Goal: Task Accomplishment & Management: Use online tool/utility

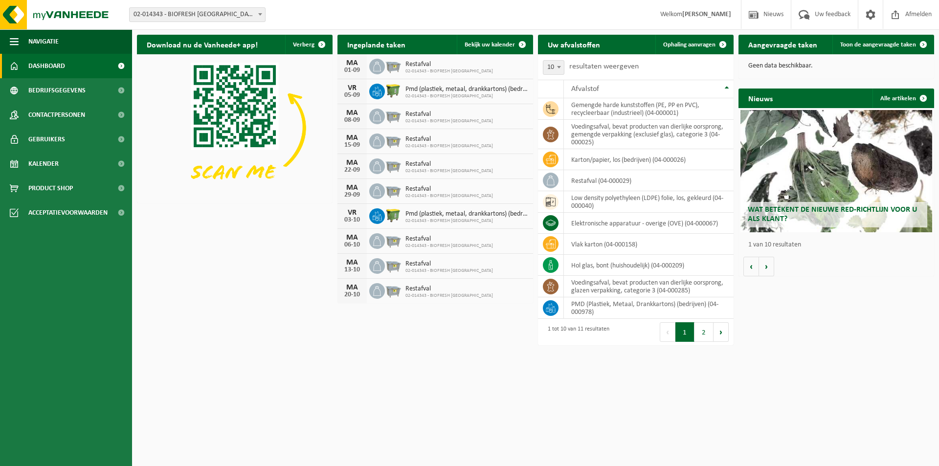
click at [778, 47] on h2 "Aangevraagde taken" at bounding box center [783, 44] width 89 height 19
click at [876, 48] on span "Toon de aangevraagde taken" at bounding box center [879, 45] width 76 height 6
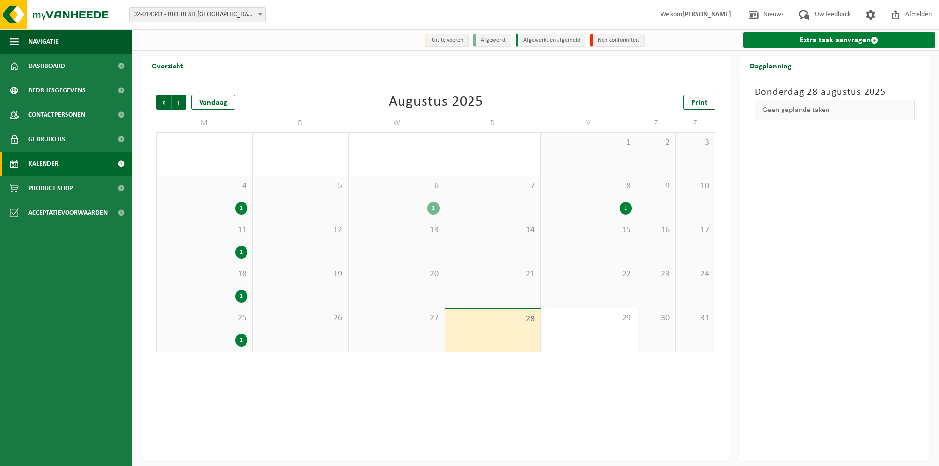
click at [826, 39] on link "Extra taak aanvragen" at bounding box center [840, 40] width 192 height 16
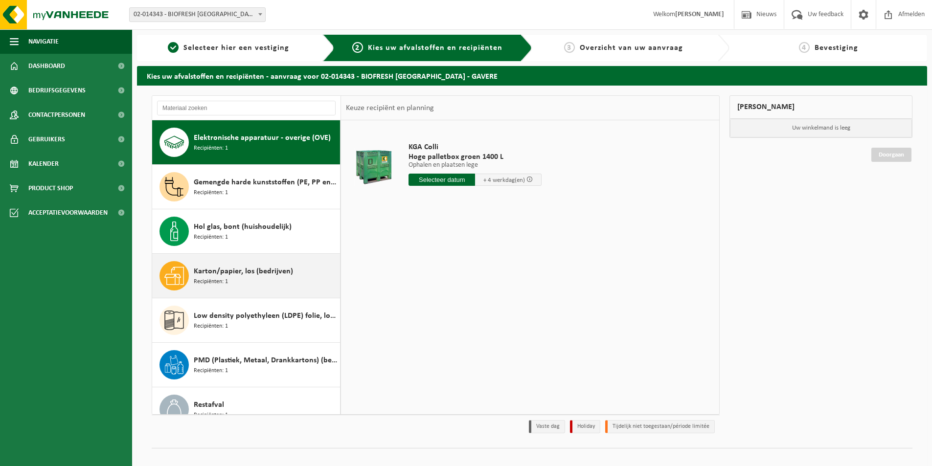
scroll to position [151, 0]
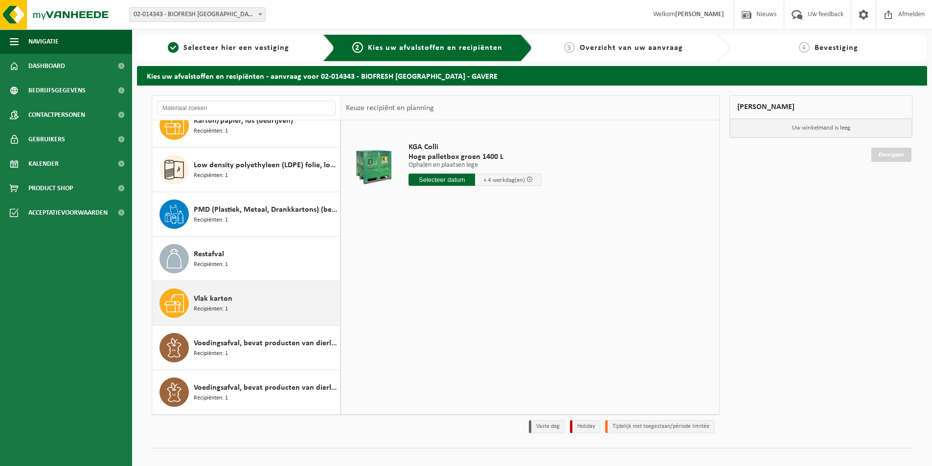
click at [283, 303] on div "Vlak karton Recipiënten: 1" at bounding box center [266, 303] width 144 height 29
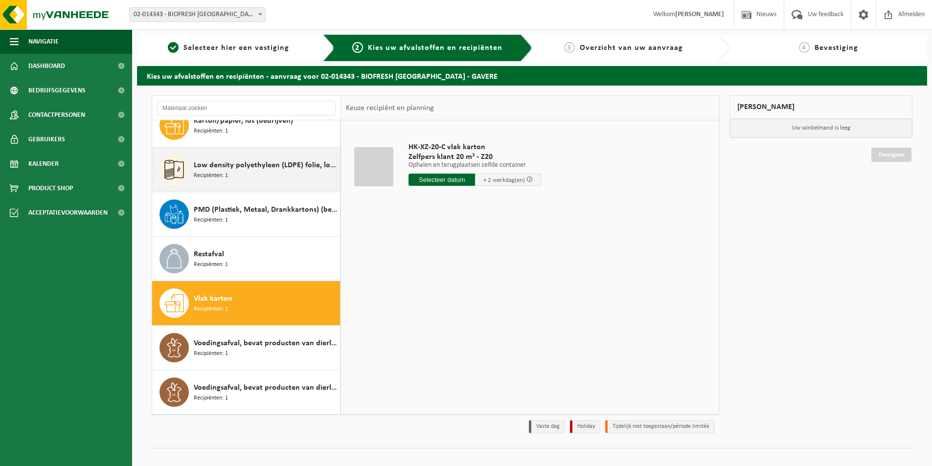
click at [258, 167] on span "Low density polyethyleen (LDPE) folie, los, gekleurd" at bounding box center [266, 166] width 144 height 12
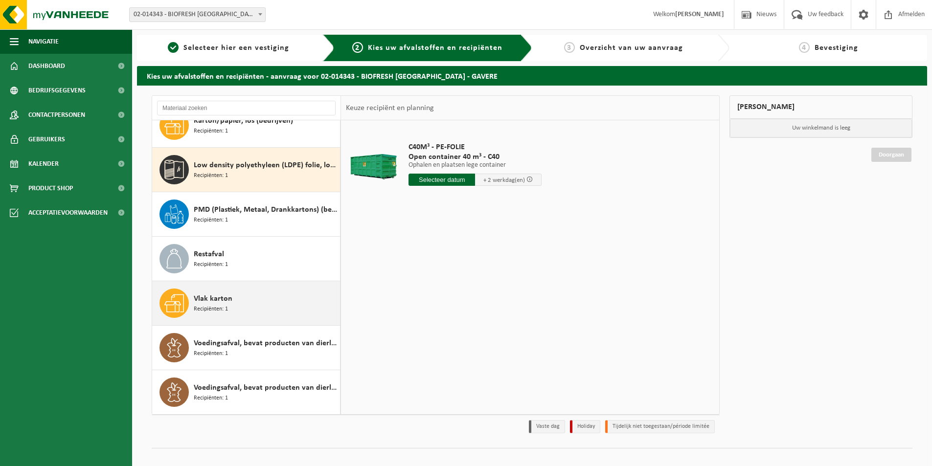
click at [276, 303] on div "Vlak karton Recipiënten: 1" at bounding box center [266, 303] width 144 height 29
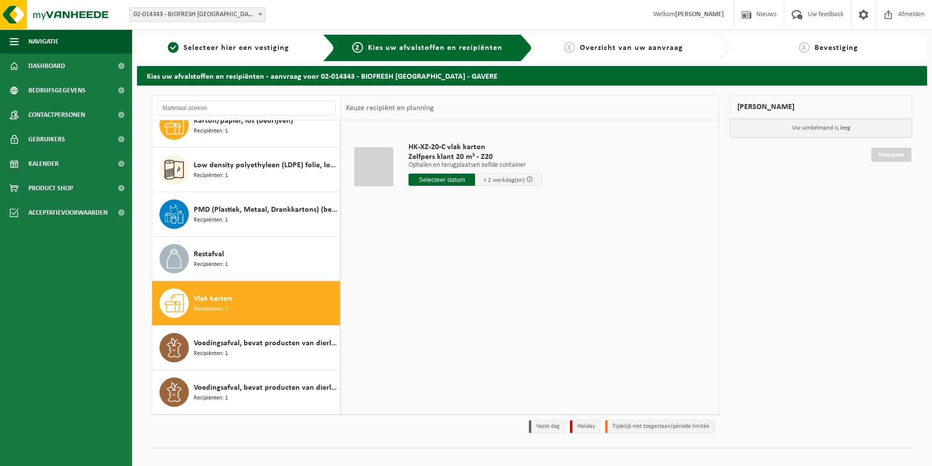
click at [457, 180] on input "text" at bounding box center [442, 180] width 67 height 12
click at [475, 299] on div "28 29 30 31 1 2 3 4 5 6 7 8 9 10 11 12 13 14 15 16 17 18 19 20 21 22 23 24 25 2…" at bounding box center [469, 267] width 120 height 78
click at [489, 298] on div "28 29 30 31 1 2 3 4 5 6 7 8 9 10 11 12 13 14 15 16 17 18 19 20 21 22 23 24 25 2…" at bounding box center [469, 267] width 120 height 78
click at [501, 299] on div "28 29 30 31 1 2 3 4 5 6 7 8 9 10 11 12 13 14 15 16 17 18 19 20 21 22 23 24 25 2…" at bounding box center [469, 267] width 120 height 78
click at [519, 200] on icon at bounding box center [520, 202] width 16 height 16
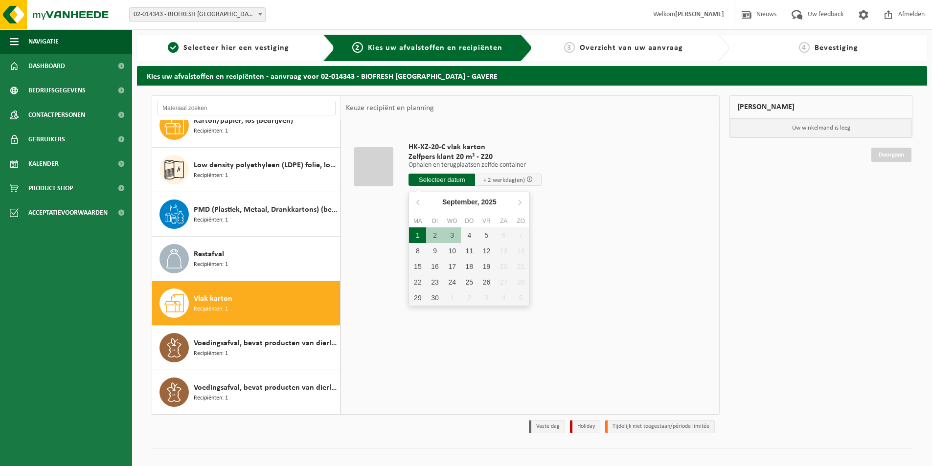
click at [422, 237] on div "1" at bounding box center [417, 236] width 17 height 16
type input "Van 2025-09-01"
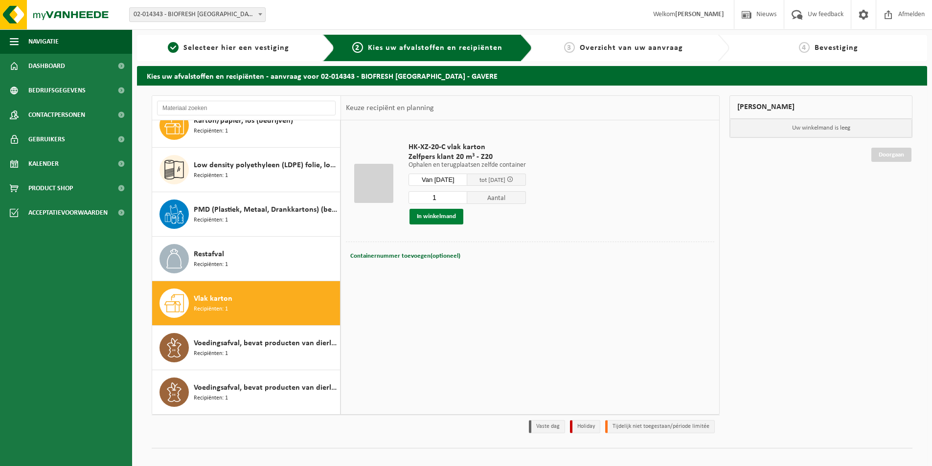
click at [442, 222] on button "In winkelmand" at bounding box center [437, 217] width 54 height 16
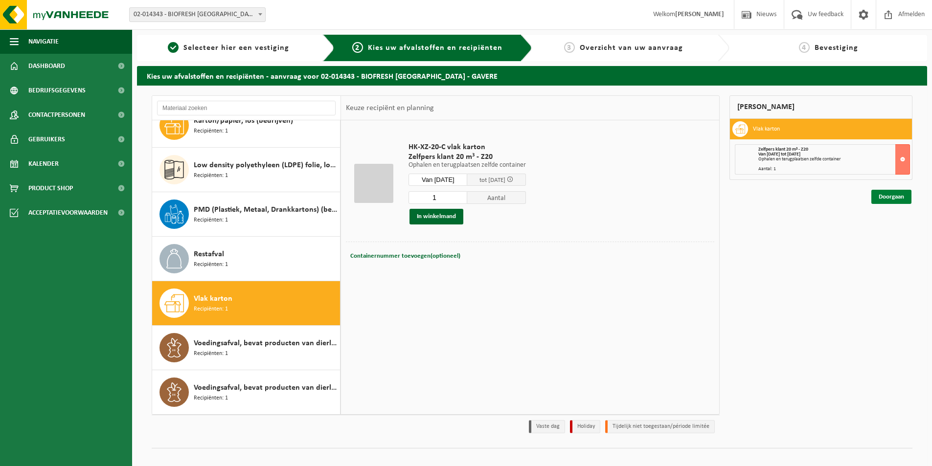
click at [889, 201] on link "Doorgaan" at bounding box center [891, 197] width 40 height 14
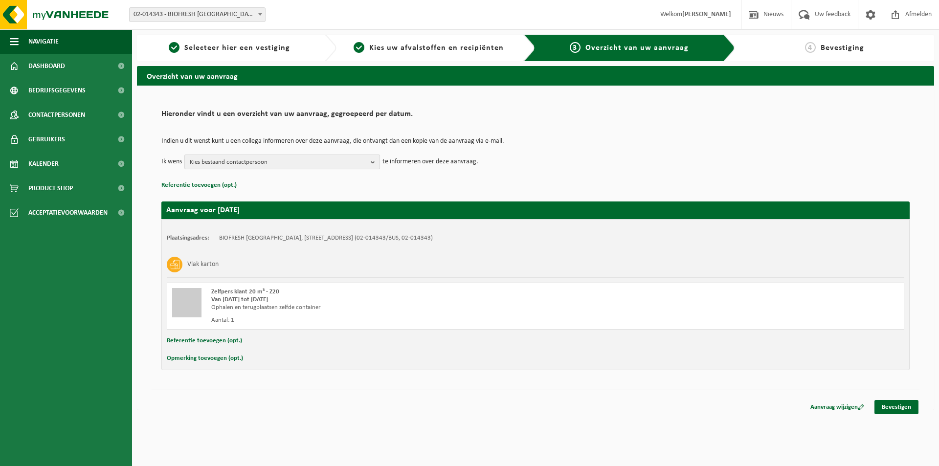
click at [343, 155] on span "Kies bestaand contactpersoon" at bounding box center [278, 162] width 177 height 15
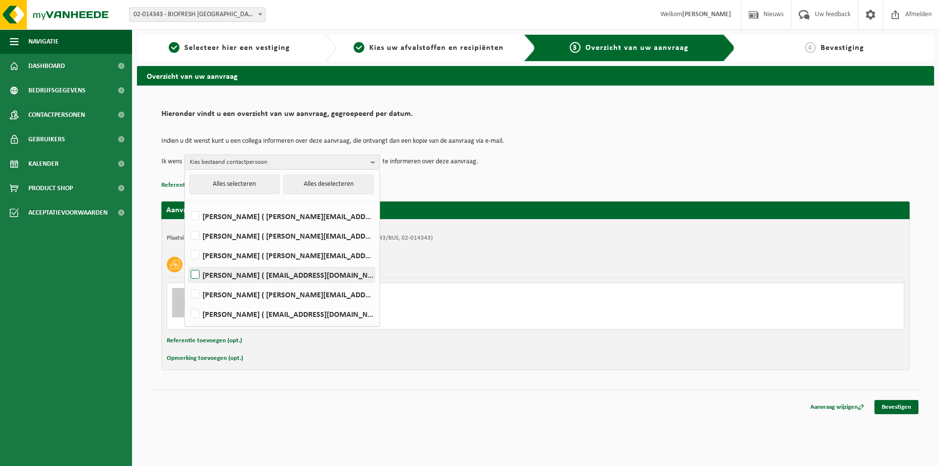
click at [295, 275] on label "PATRICK SPIER ( retour.gavere@biofresh.be )" at bounding box center [282, 275] width 186 height 15
click at [187, 263] on input "PATRICK SPIER ( retour.gavere@biofresh.be )" at bounding box center [187, 262] width 0 height 0
checkbox input "true"
click at [544, 161] on td "Ik wens PATRICK SPIER Alles selecteren Alles deselecteren EDDY DE PAUW ( eddy.d…" at bounding box center [535, 162] width 749 height 15
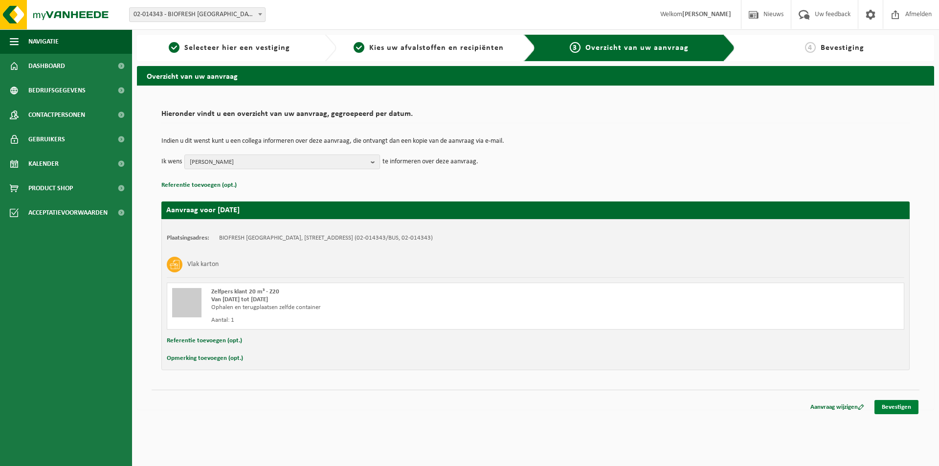
click at [900, 410] on link "Bevestigen" at bounding box center [897, 407] width 44 height 14
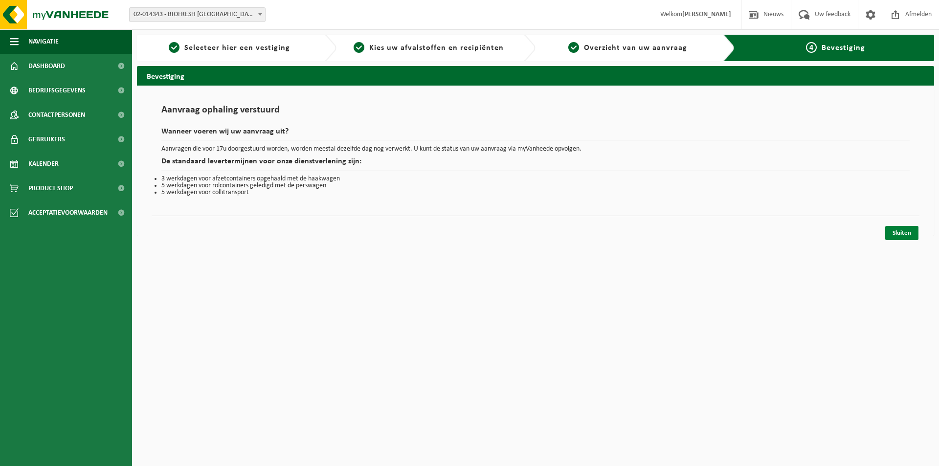
click at [894, 231] on link "Sluiten" at bounding box center [902, 233] width 33 height 14
